Goal: Find specific page/section: Find specific page/section

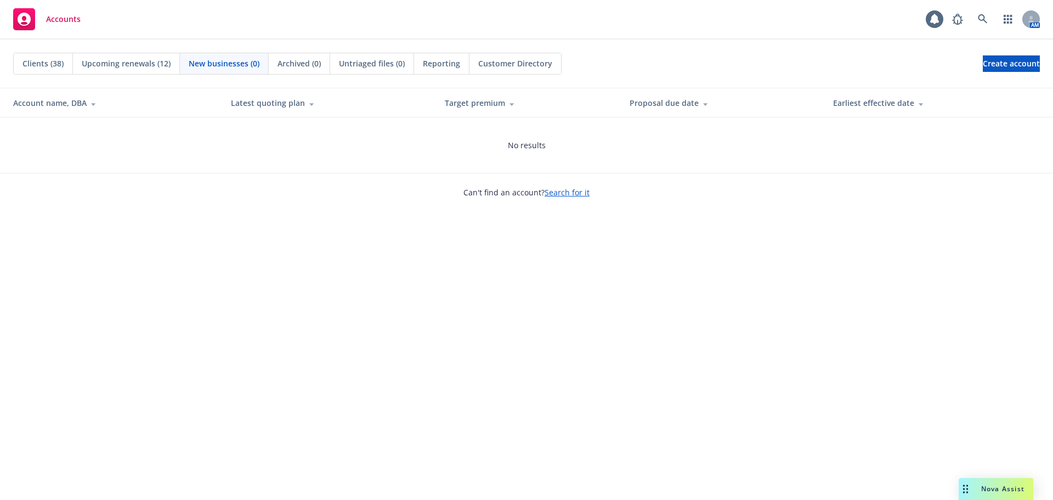
click at [38, 69] on span "Clients (38)" at bounding box center [42, 64] width 41 height 12
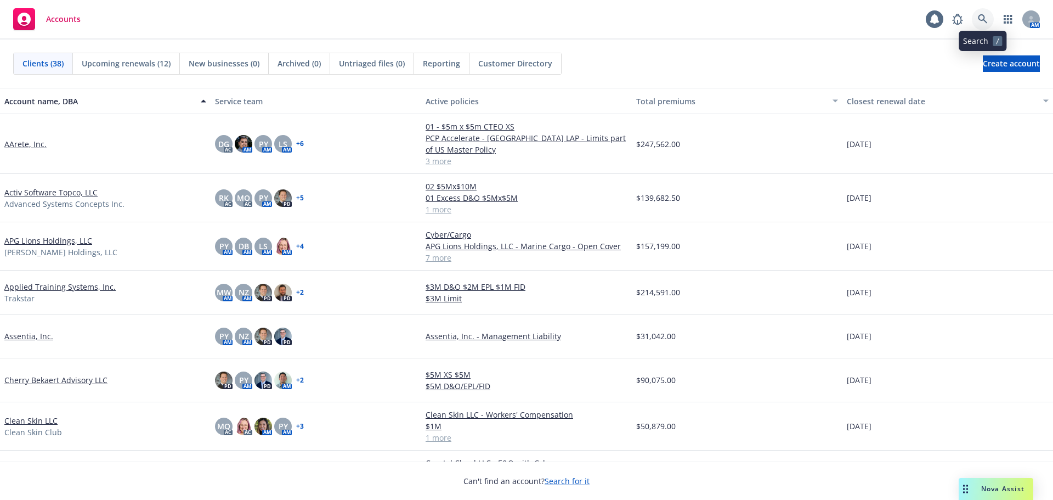
click at [984, 16] on icon at bounding box center [982, 18] width 9 height 9
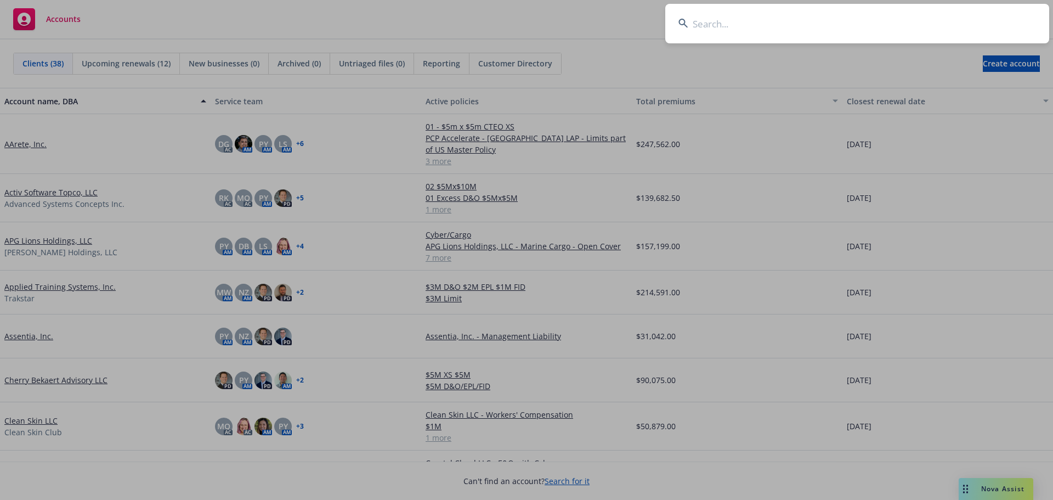
click at [867, 12] on input at bounding box center [857, 23] width 384 height 39
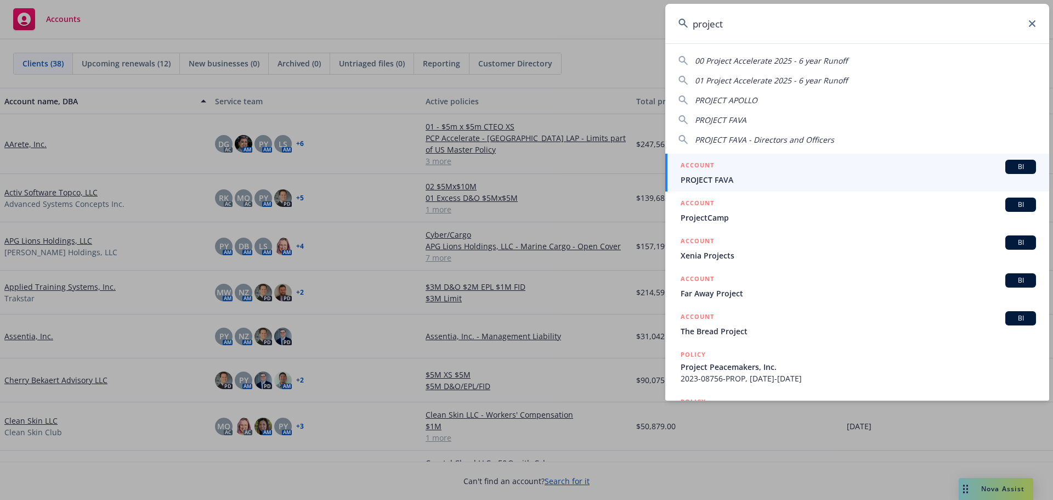
type input "project"
